Goal: Navigation & Orientation: Find specific page/section

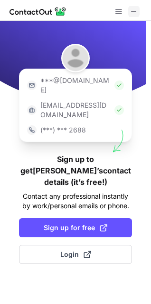
click at [136, 10] on span at bounding box center [134, 12] width 8 height 8
